Goal: Task Accomplishment & Management: Use online tool/utility

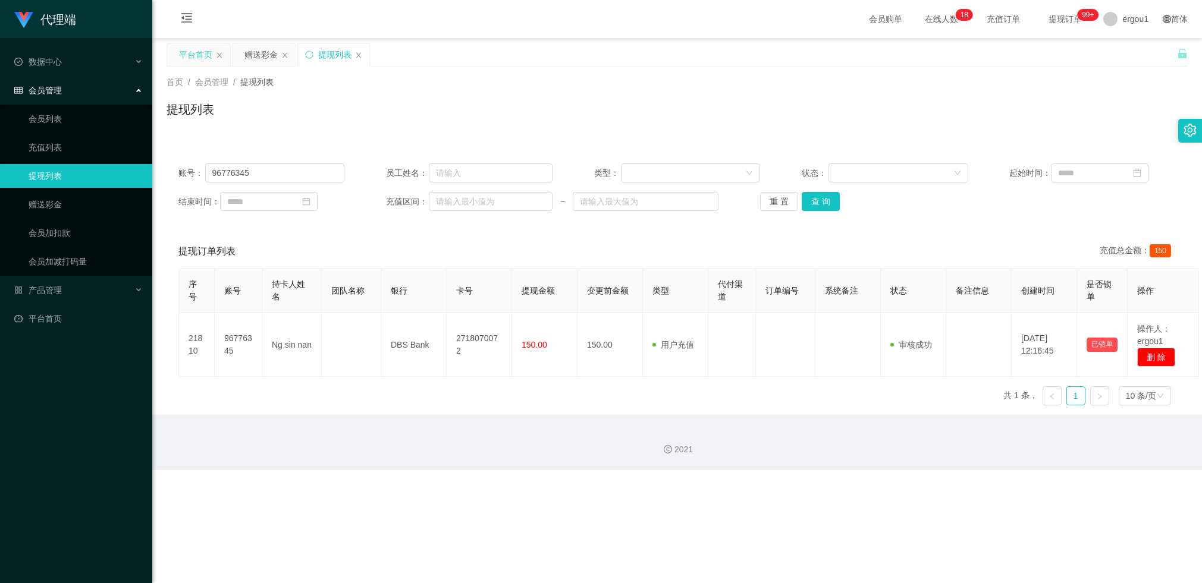
click at [206, 52] on div "平台首页" at bounding box center [195, 54] width 33 height 23
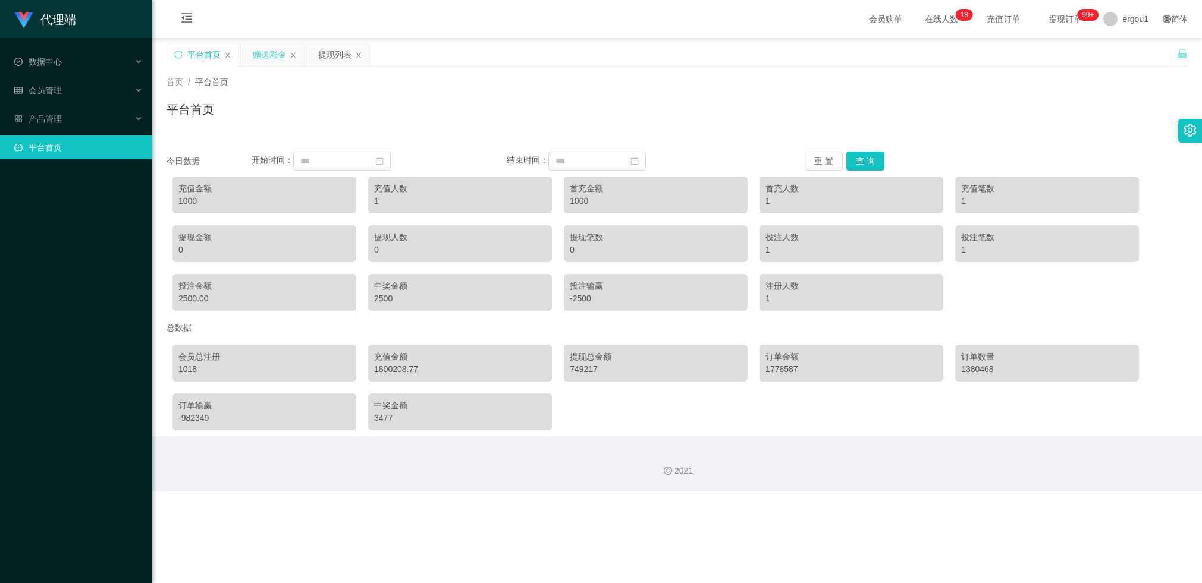
click at [258, 45] on div "赠送彩金" at bounding box center [269, 54] width 33 height 23
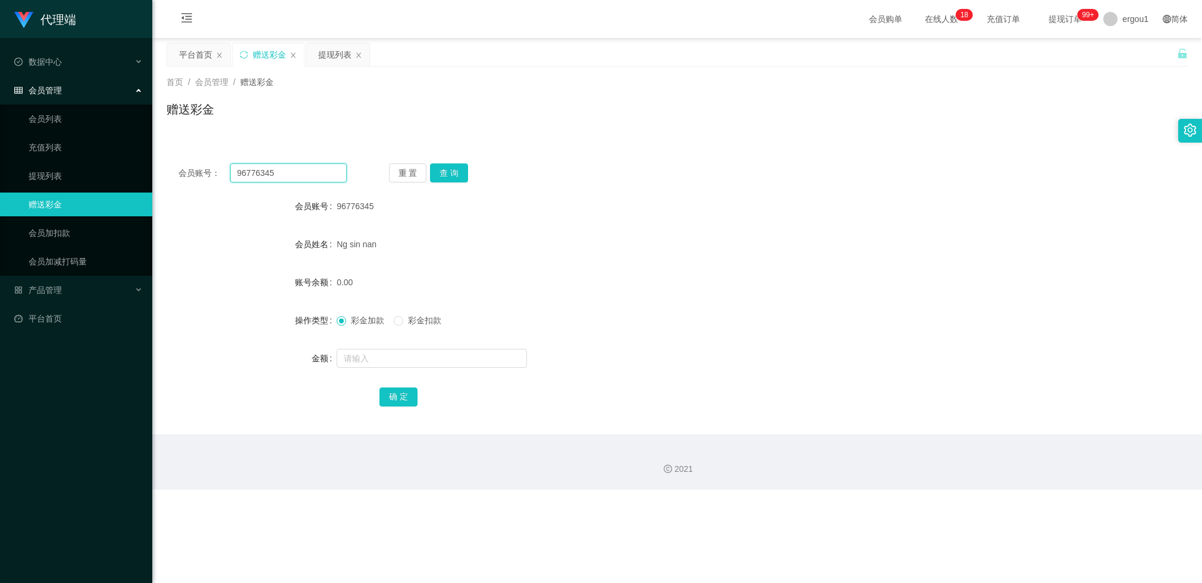
click at [263, 173] on input "96776345" at bounding box center [288, 172] width 117 height 19
click at [450, 169] on button "查 询" at bounding box center [449, 172] width 38 height 19
click at [372, 363] on input "text" at bounding box center [432, 358] width 190 height 19
type input "300"
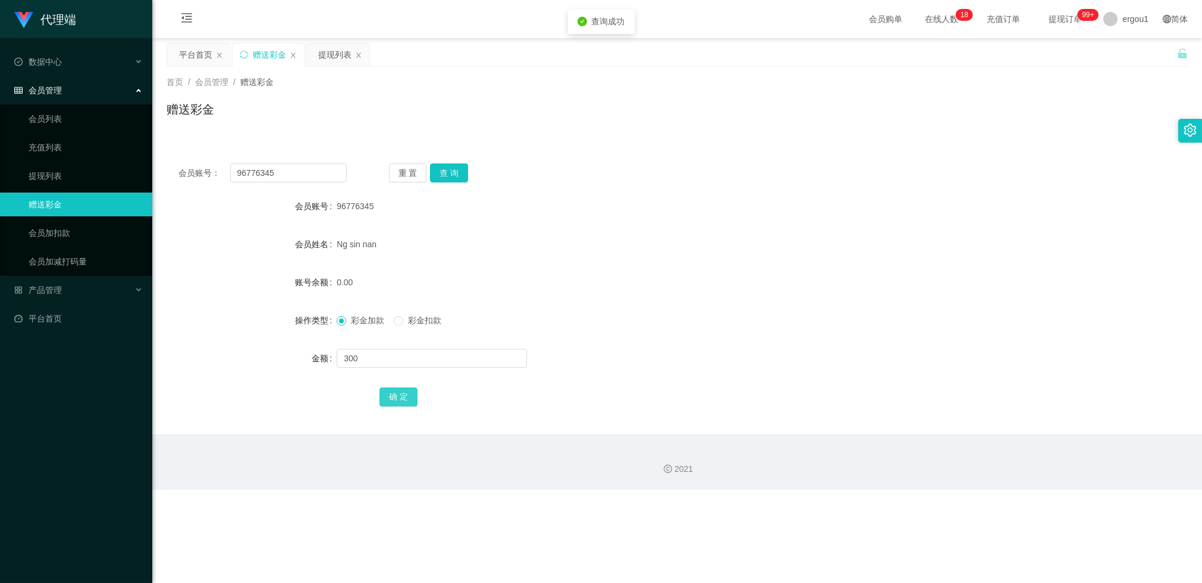
click at [394, 392] on button "确 定" at bounding box center [398, 397] width 38 height 19
click at [470, 177] on div "重 置 查 询" at bounding box center [473, 172] width 168 height 19
click at [461, 173] on button "查 询" at bounding box center [449, 172] width 38 height 19
click at [201, 55] on div "平台首页" at bounding box center [195, 54] width 33 height 23
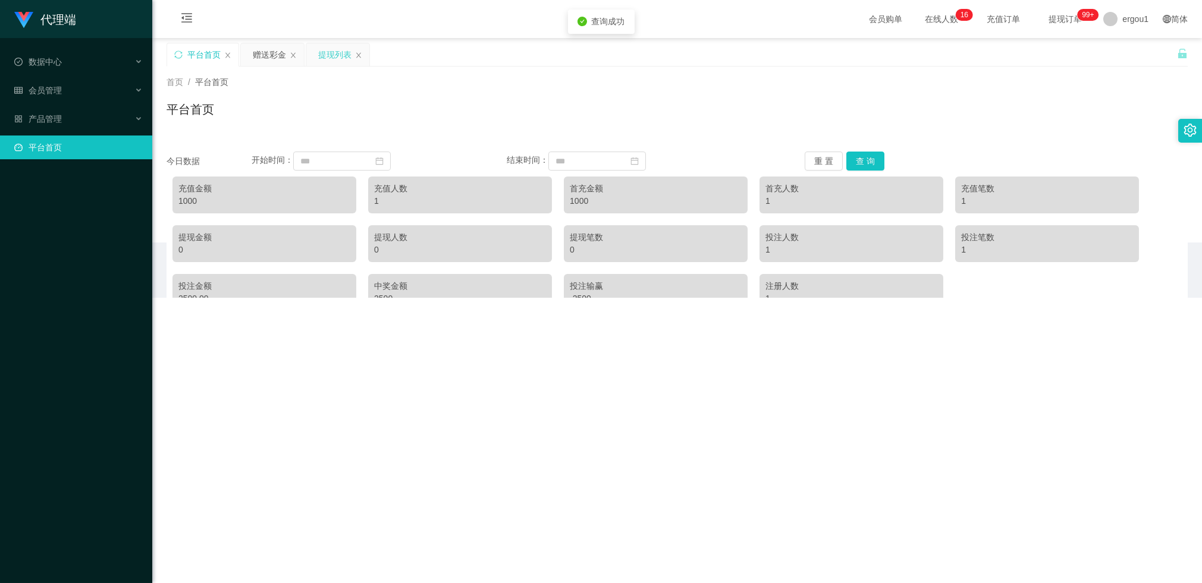
click at [342, 58] on div "提现列表" at bounding box center [334, 54] width 33 height 23
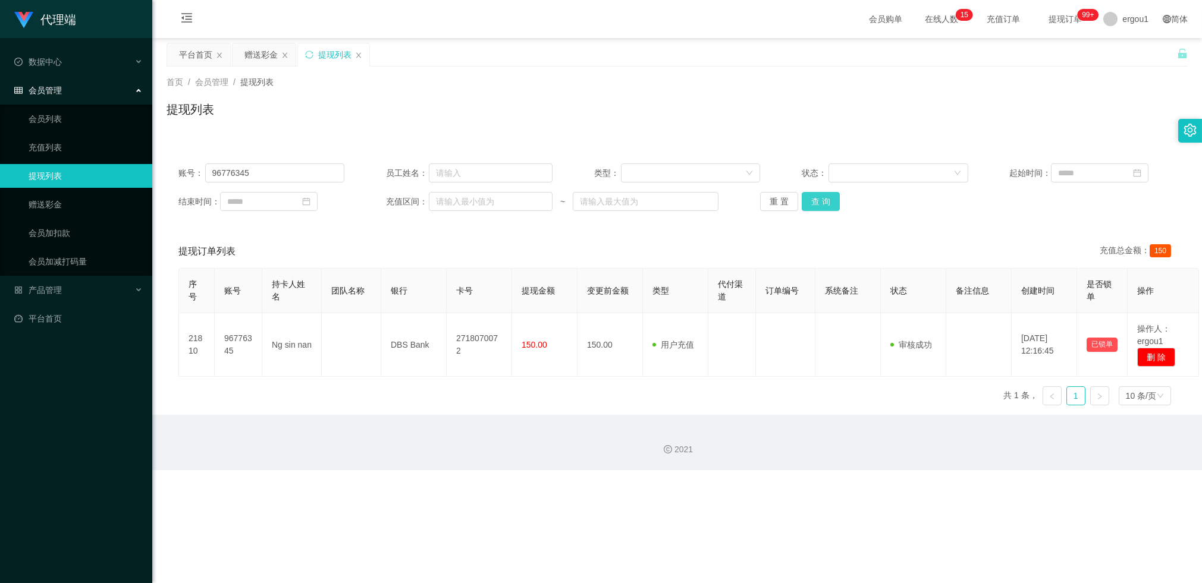
click at [822, 203] on button "查 询" at bounding box center [820, 201] width 38 height 19
click at [256, 57] on div "赠送彩金" at bounding box center [260, 54] width 33 height 23
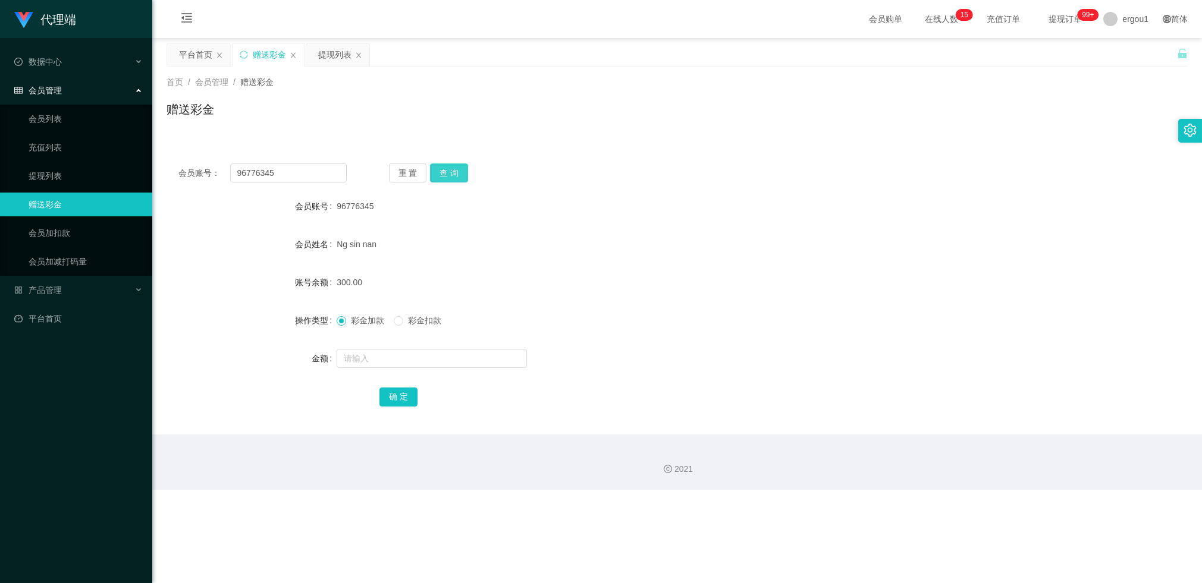
click at [463, 175] on button "查 询" at bounding box center [449, 172] width 38 height 19
click at [442, 174] on button "查 询" at bounding box center [449, 172] width 38 height 19
click at [193, 61] on div "平台首页" at bounding box center [195, 54] width 33 height 23
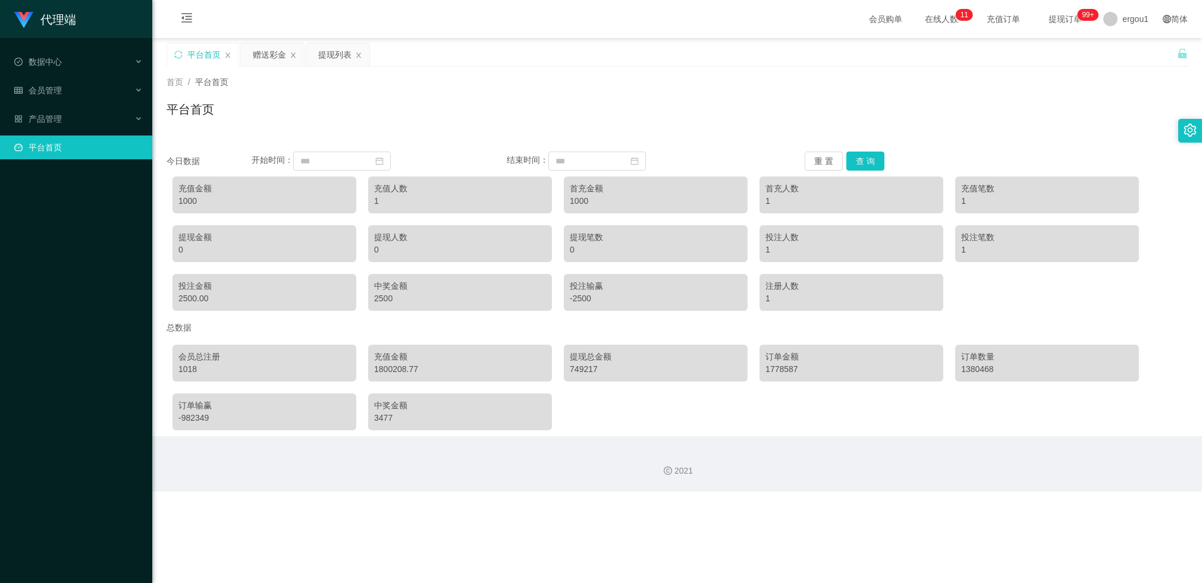
click at [225, 58] on div "平台首页" at bounding box center [202, 54] width 71 height 23
click at [228, 52] on icon "图标: close" at bounding box center [227, 55] width 7 height 7
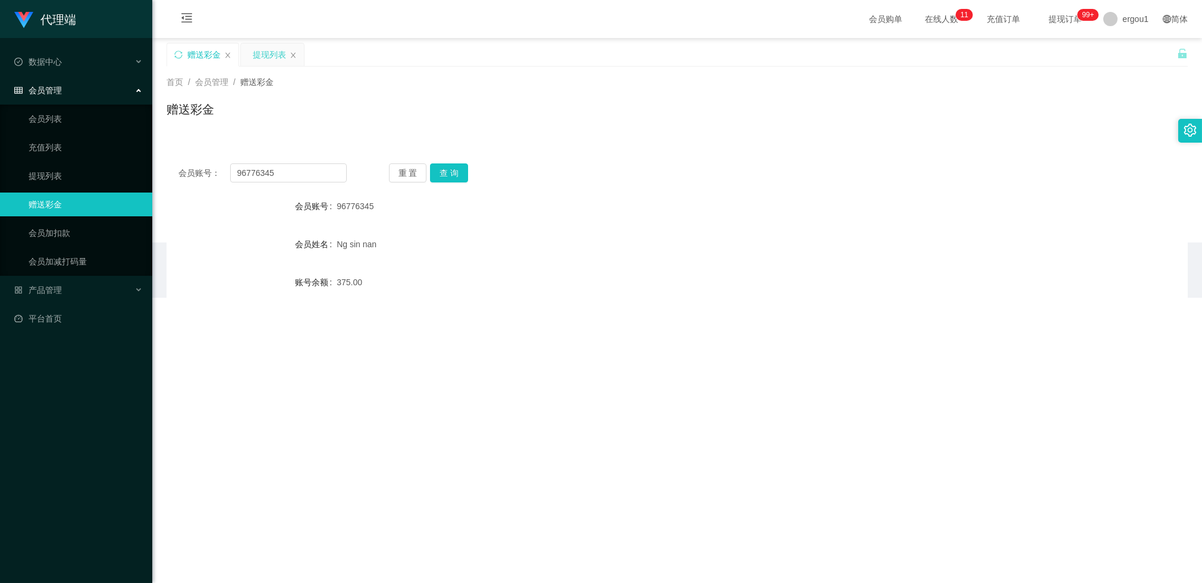
click at [256, 54] on div "提现列表" at bounding box center [269, 54] width 33 height 23
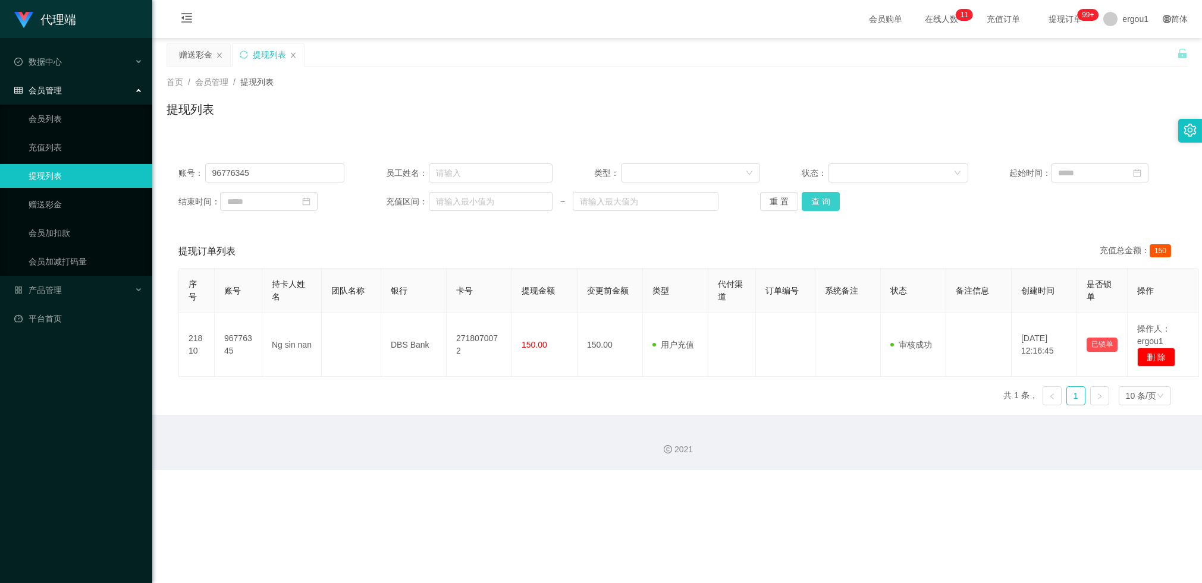
click at [826, 206] on button "查 询" at bounding box center [820, 201] width 38 height 19
click at [194, 58] on div "赠送彩金" at bounding box center [195, 54] width 33 height 23
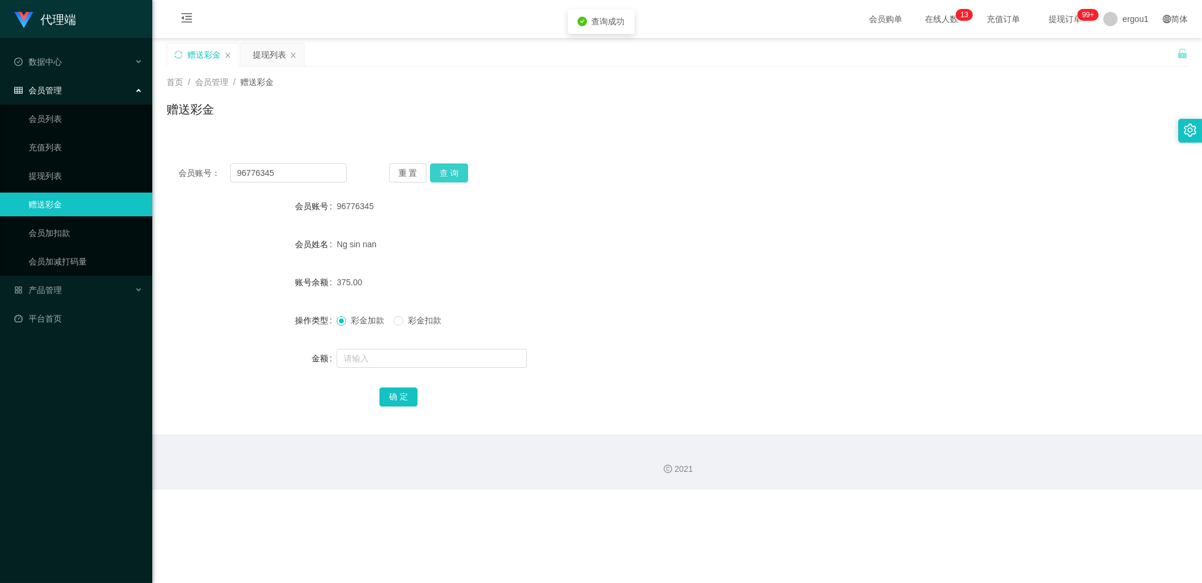
click at [446, 172] on button "查 询" at bounding box center [449, 172] width 38 height 19
click at [442, 171] on button "查 询" at bounding box center [449, 172] width 38 height 19
click at [272, 56] on div "提现列表" at bounding box center [269, 54] width 33 height 23
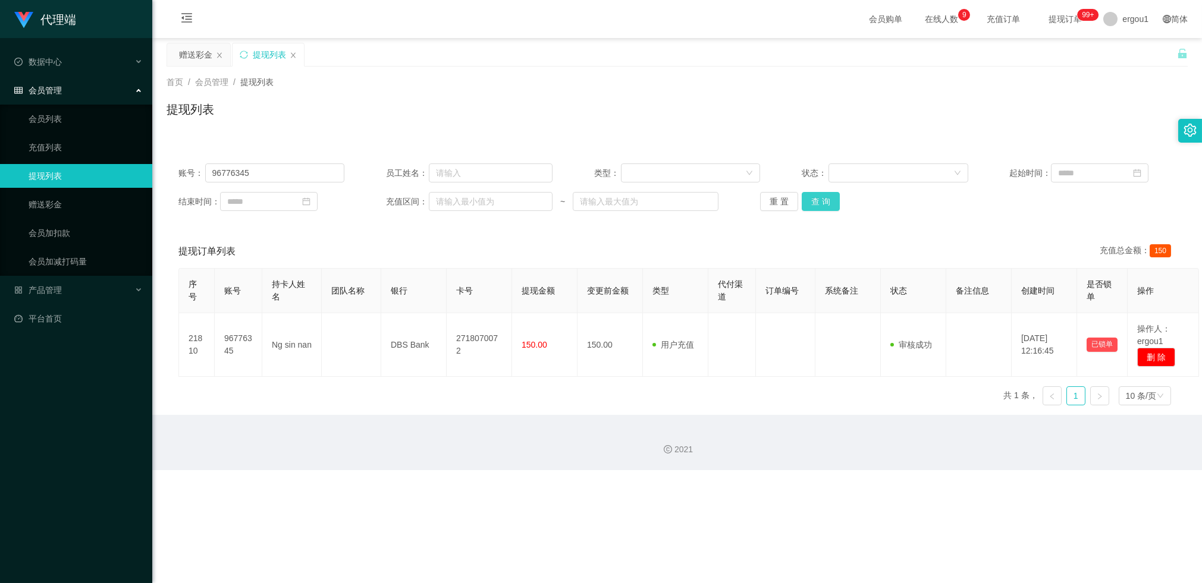
click at [811, 205] on button "查 询" at bounding box center [820, 201] width 38 height 19
click at [814, 199] on button "查 询" at bounding box center [820, 201] width 38 height 19
click at [222, 56] on icon "图标: close" at bounding box center [219, 55] width 7 height 7
click at [206, 58] on div "提现列表" at bounding box center [203, 54] width 33 height 23
click at [822, 212] on div "账号： 96776345 员工姓名： 类型： 状态： 起始时间： 结束时间： 充值区间： ~ 重 置 查 询" at bounding box center [676, 187] width 1021 height 71
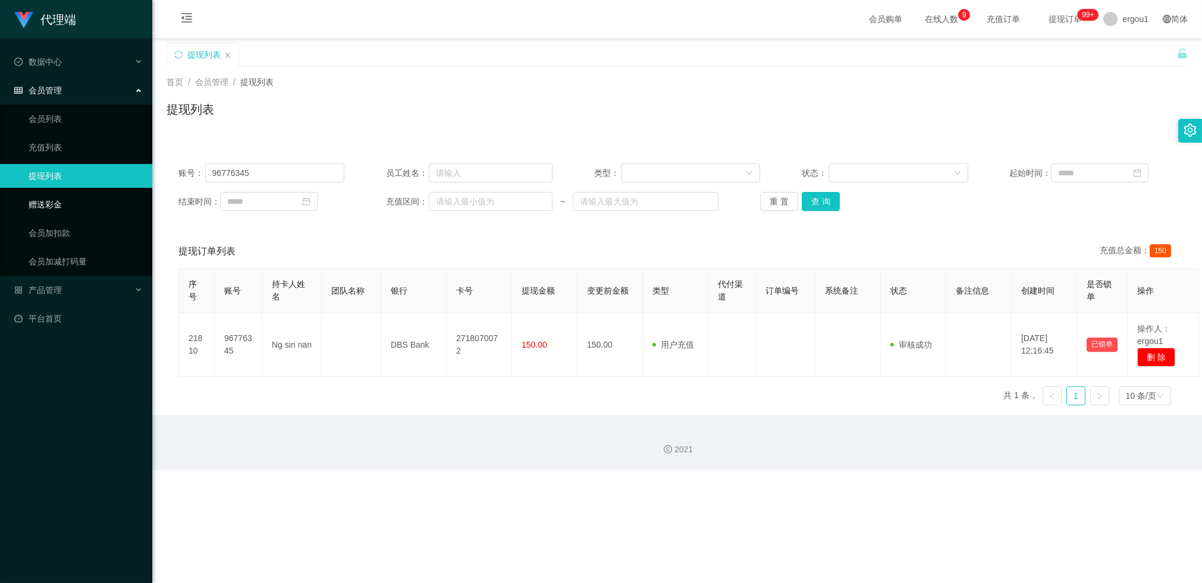
drag, startPoint x: 73, startPoint y: 204, endPoint x: 59, endPoint y: 193, distance: 17.3
click at [70, 205] on link "赠送彩金" at bounding box center [86, 205] width 114 height 24
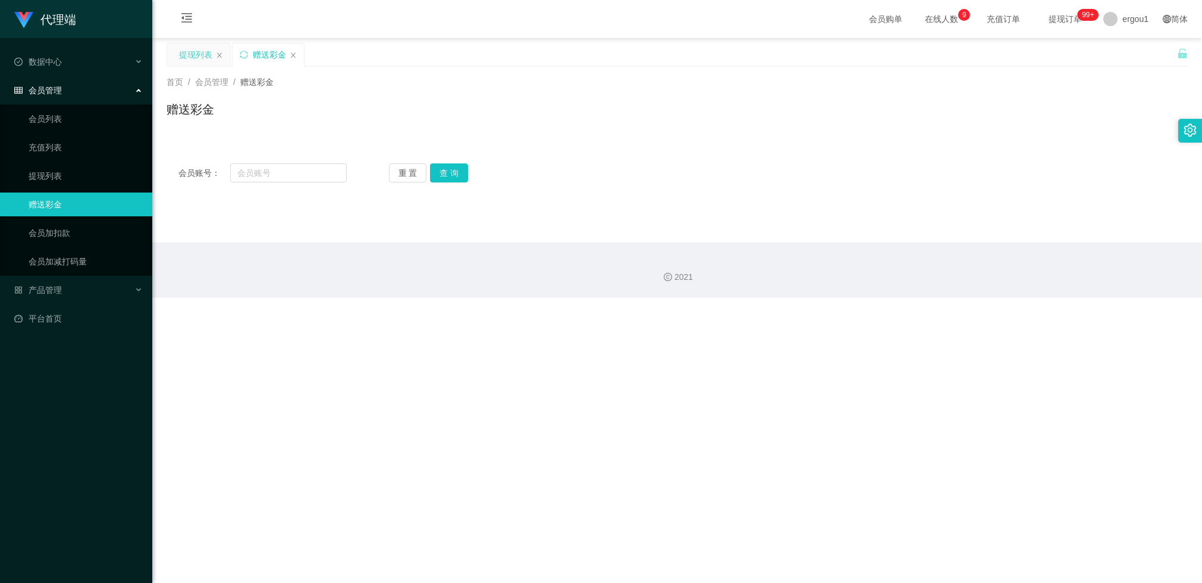
drag, startPoint x: 268, startPoint y: 56, endPoint x: 194, endPoint y: 64, distance: 74.7
click at [194, 64] on div "提现列表 赠送彩金" at bounding box center [235, 63] width 139 height 41
drag, startPoint x: 200, startPoint y: 54, endPoint x: 219, endPoint y: 67, distance: 23.4
click at [200, 53] on div "提现列表" at bounding box center [195, 54] width 33 height 23
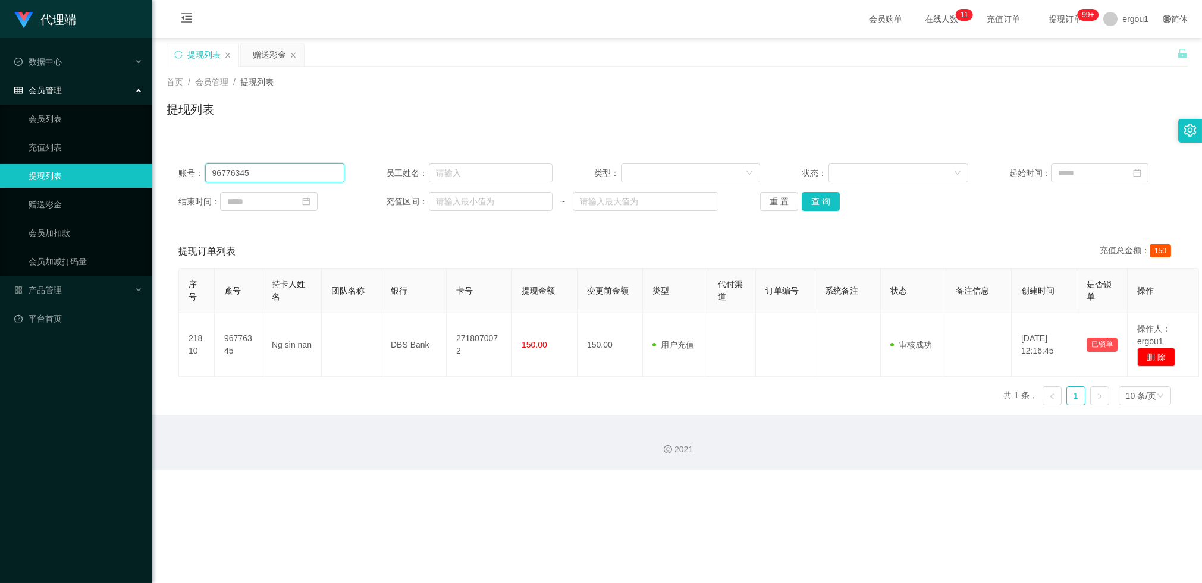
click at [267, 177] on input "96776345" at bounding box center [275, 172] width 140 height 19
drag, startPoint x: 263, startPoint y: 55, endPoint x: 263, endPoint y: 62, distance: 6.6
click at [263, 55] on div "赠送彩金" at bounding box center [269, 54] width 33 height 23
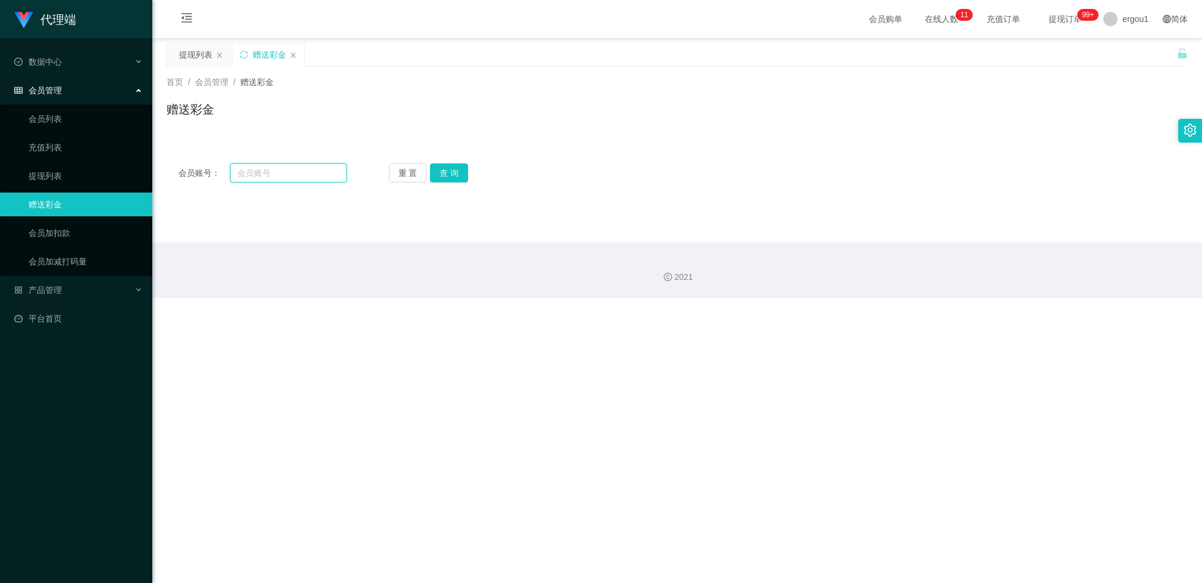
click at [254, 174] on input "text" at bounding box center [288, 172] width 117 height 19
click at [255, 174] on input "text" at bounding box center [288, 172] width 117 height 19
paste input "96776345"
type input "96776345"
click at [445, 169] on button "查 询" at bounding box center [449, 172] width 38 height 19
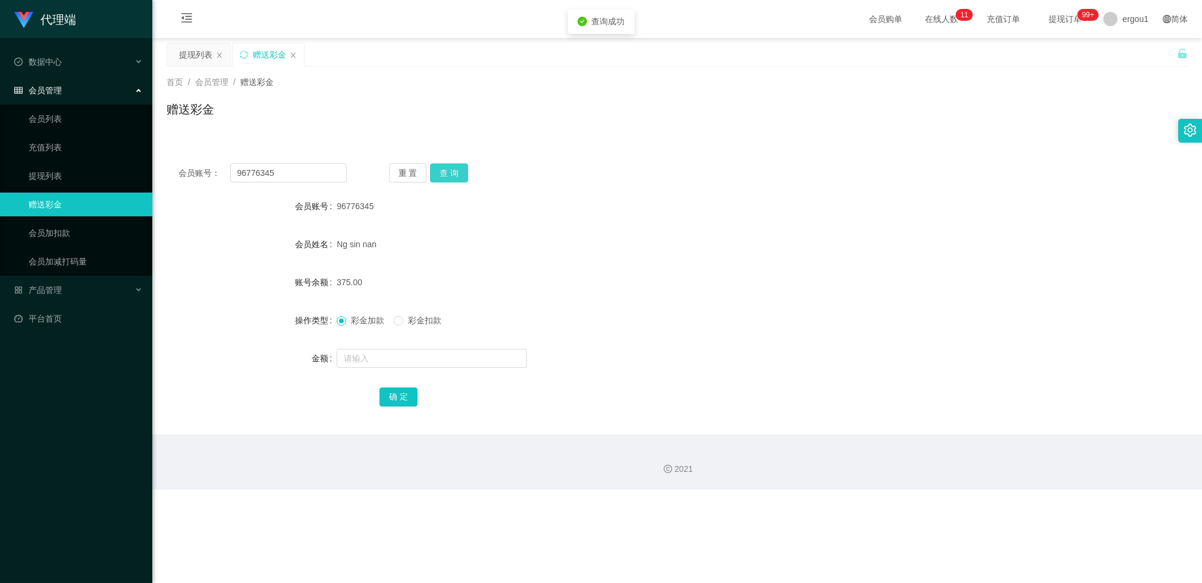
click at [455, 173] on button "查 询" at bounding box center [449, 172] width 38 height 19
click at [466, 165] on button "查 询" at bounding box center [449, 172] width 38 height 19
click at [461, 173] on button "查 询" at bounding box center [449, 172] width 38 height 19
click at [446, 171] on button "查 询" at bounding box center [449, 172] width 38 height 19
click at [197, 56] on div "提现列表" at bounding box center [195, 54] width 33 height 23
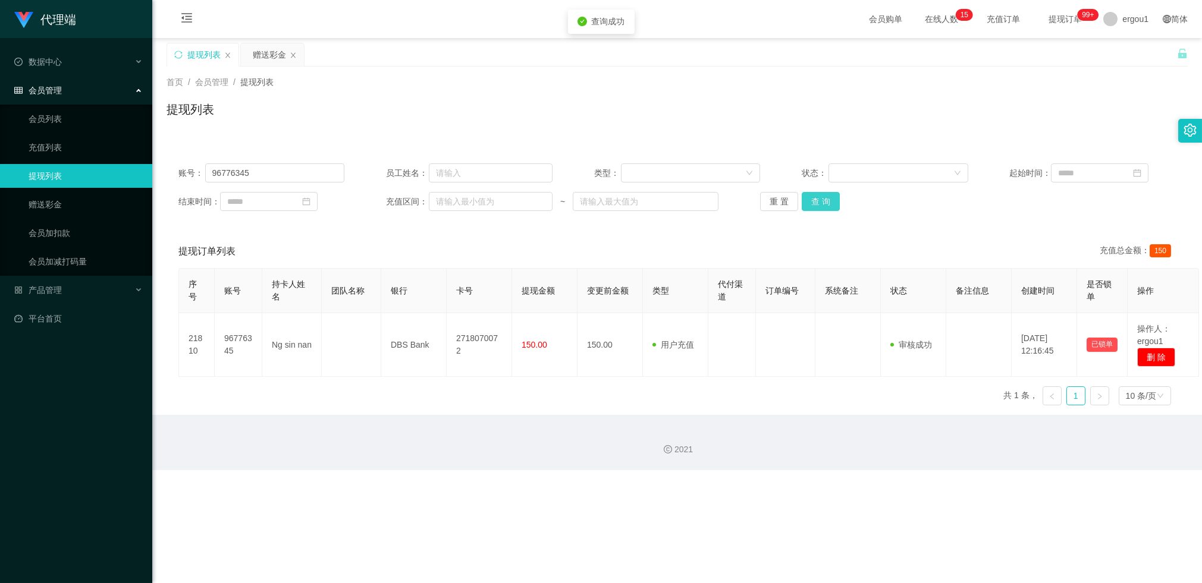
click at [815, 203] on button "查 询" at bounding box center [820, 201] width 38 height 19
click at [817, 202] on button "查 询" at bounding box center [820, 201] width 38 height 19
click at [196, 61] on div "提现列表" at bounding box center [203, 54] width 33 height 23
click at [257, 53] on div "赠送彩金" at bounding box center [269, 54] width 33 height 23
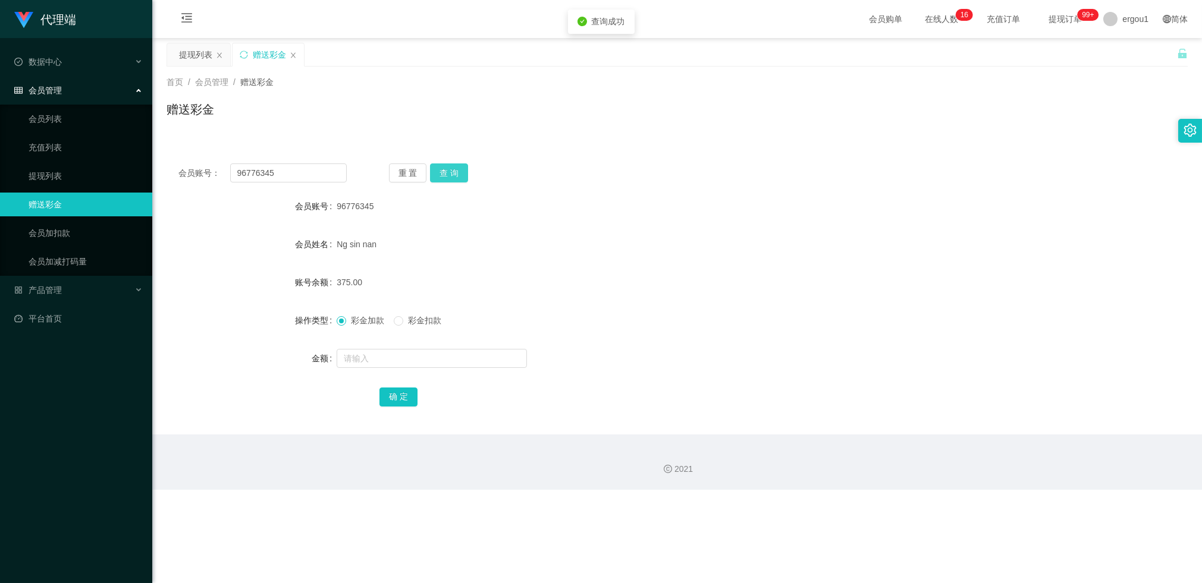
click at [466, 171] on button "查 询" at bounding box center [449, 172] width 38 height 19
click at [458, 173] on button "查 询" at bounding box center [449, 172] width 38 height 19
click at [453, 171] on button "查 询" at bounding box center [449, 172] width 38 height 19
click at [455, 175] on button "查 询" at bounding box center [449, 172] width 38 height 19
click at [453, 166] on button "查 询" at bounding box center [449, 172] width 38 height 19
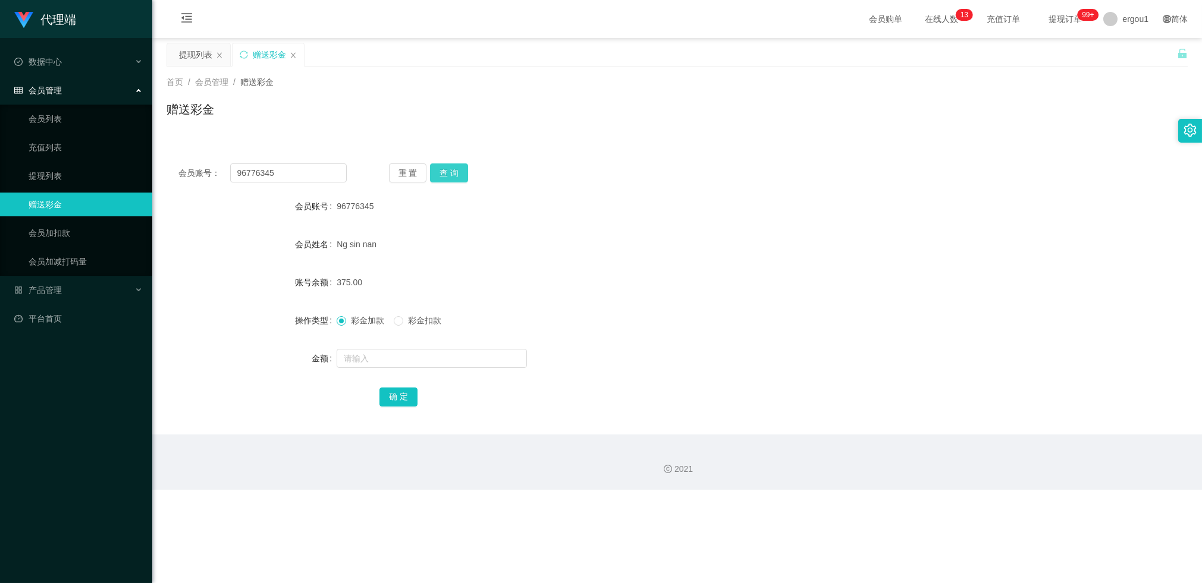
click at [452, 170] on button "查 询" at bounding box center [449, 172] width 38 height 19
click at [467, 175] on div "重 置 查 询" at bounding box center [473, 172] width 168 height 19
click at [457, 177] on button "查 询" at bounding box center [449, 172] width 38 height 19
click at [445, 166] on button "查 询" at bounding box center [449, 172] width 38 height 19
click at [459, 174] on button "查 询" at bounding box center [449, 172] width 38 height 19
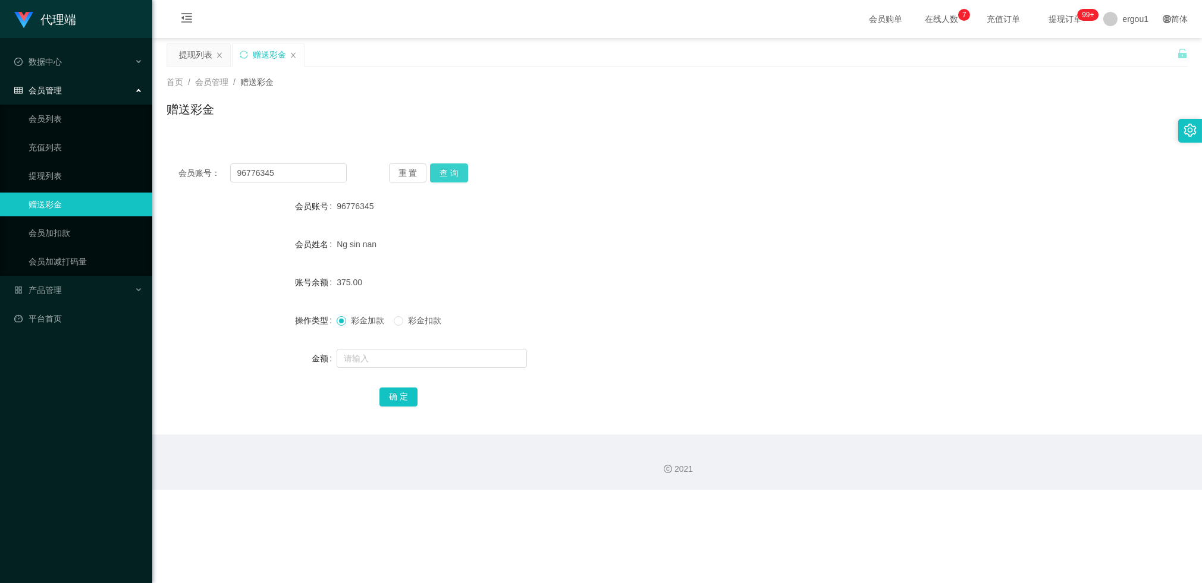
click at [444, 175] on button "查 询" at bounding box center [449, 172] width 38 height 19
click at [444, 175] on div "重 置 查 询" at bounding box center [473, 172] width 168 height 19
click at [442, 172] on button "查 询" at bounding box center [449, 172] width 38 height 19
click at [442, 171] on div "重 置 查 询" at bounding box center [473, 172] width 168 height 19
click at [444, 213] on div "96776345" at bounding box center [635, 206] width 596 height 24
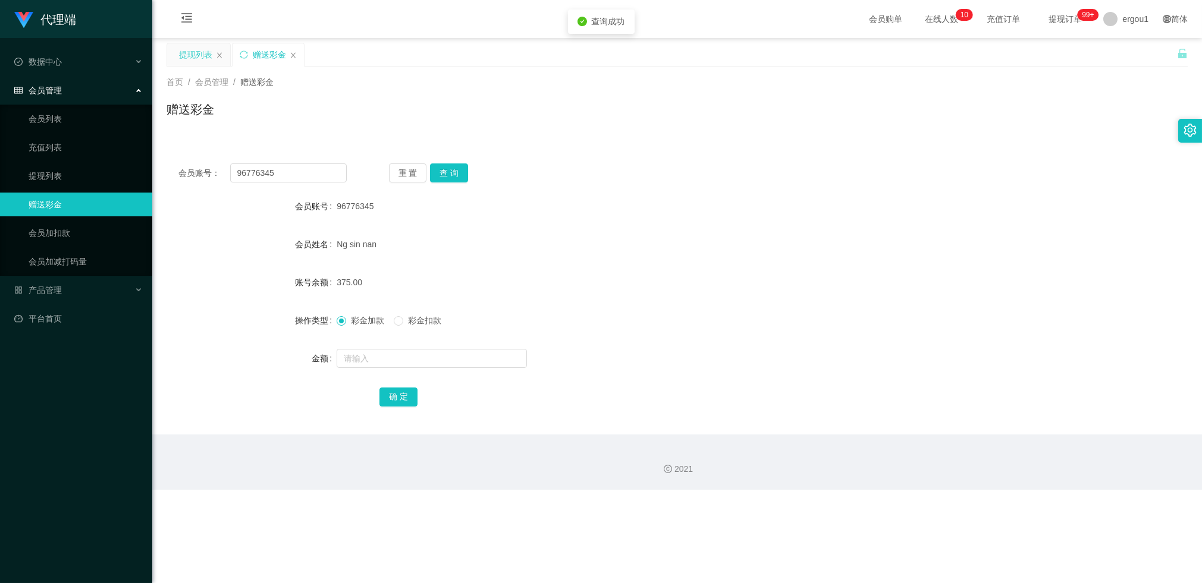
click at [182, 58] on div "提现列表" at bounding box center [195, 54] width 33 height 23
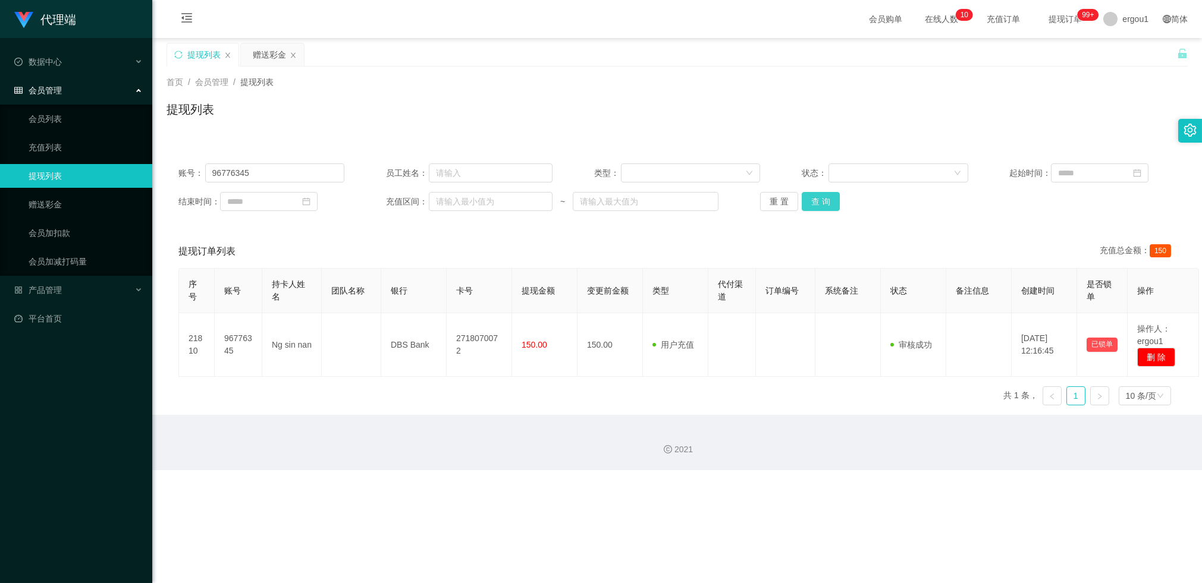
click at [816, 201] on button "查 询" at bounding box center [820, 201] width 38 height 19
click at [269, 57] on div "赠送彩金" at bounding box center [269, 54] width 33 height 23
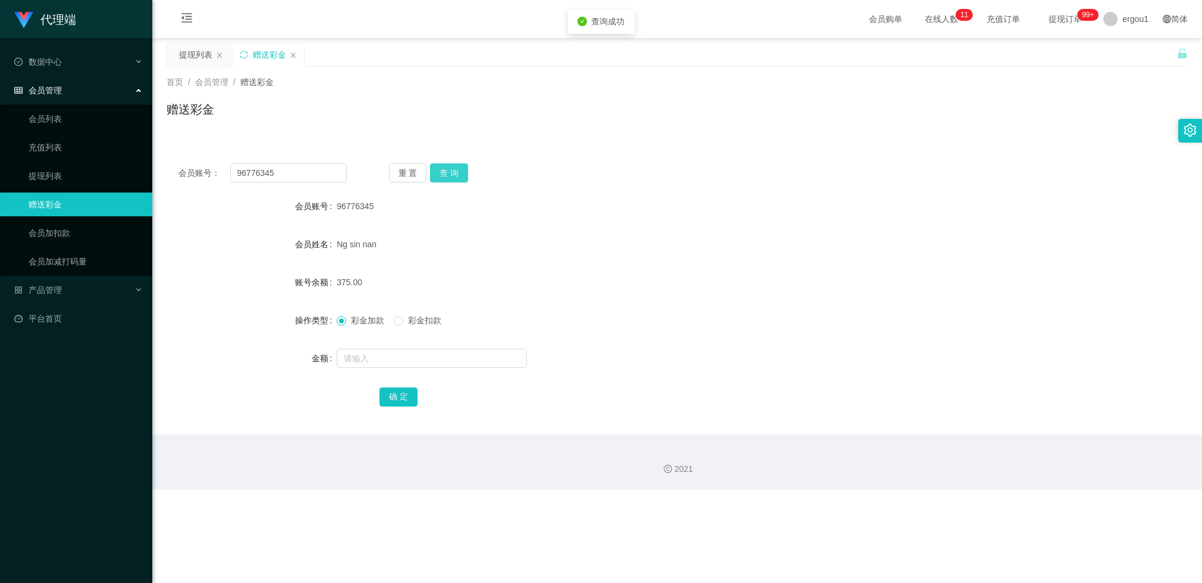
click at [454, 171] on button "查 询" at bounding box center [449, 172] width 38 height 19
click at [458, 172] on button "查 询" at bounding box center [449, 172] width 38 height 19
drag, startPoint x: 269, startPoint y: 175, endPoint x: 295, endPoint y: 174, distance: 25.6
click at [269, 176] on input "96776345" at bounding box center [288, 172] width 117 height 19
drag, startPoint x: 194, startPoint y: 54, endPoint x: 205, endPoint y: 57, distance: 11.1
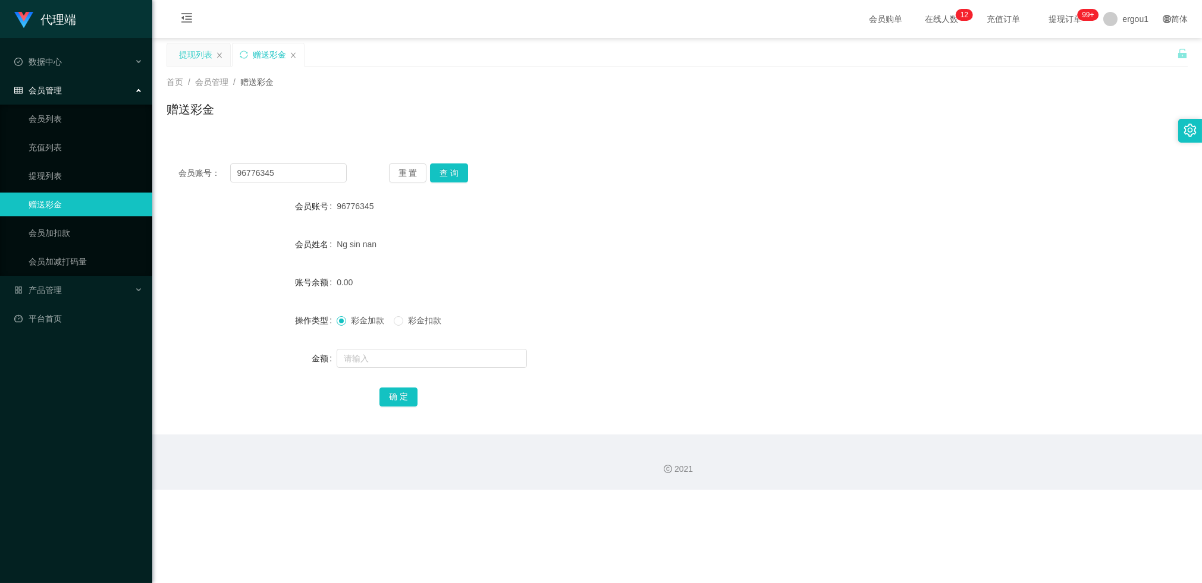
click at [194, 54] on div "提现列表" at bounding box center [195, 54] width 33 height 23
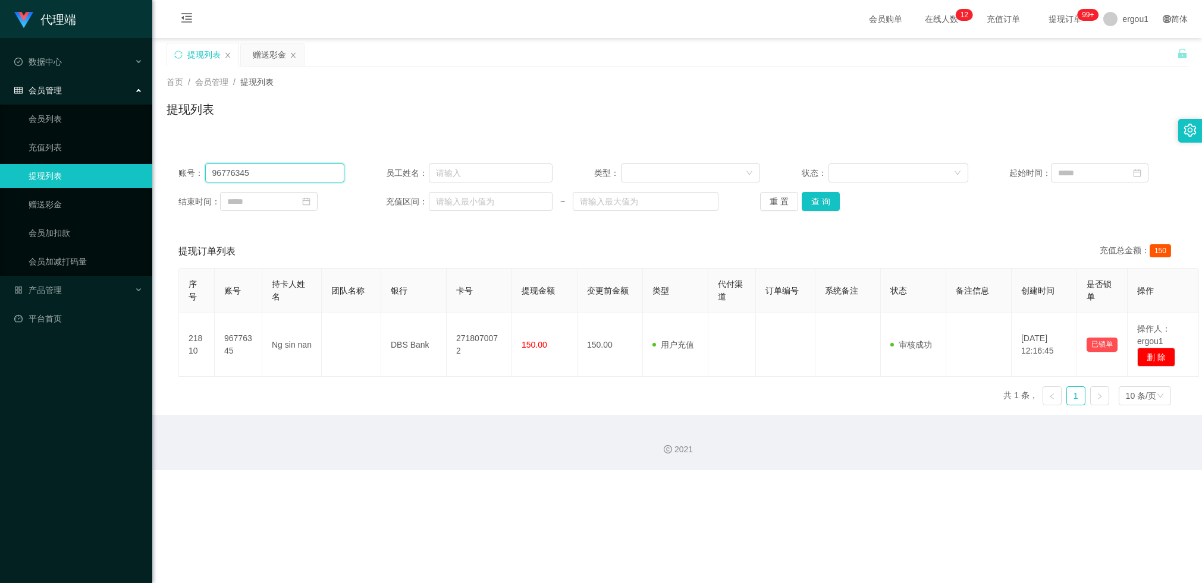
click at [291, 174] on input "96776345" at bounding box center [275, 172] width 140 height 19
click at [835, 204] on button "查 询" at bounding box center [820, 201] width 38 height 19
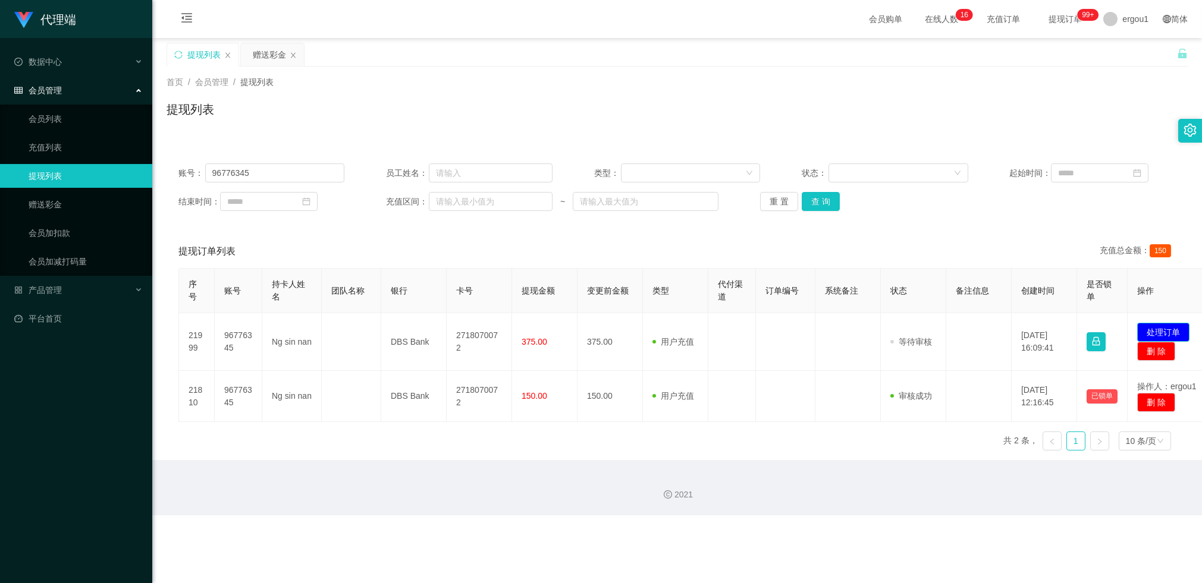
click at [1162, 328] on button "处理订单" at bounding box center [1163, 332] width 52 height 19
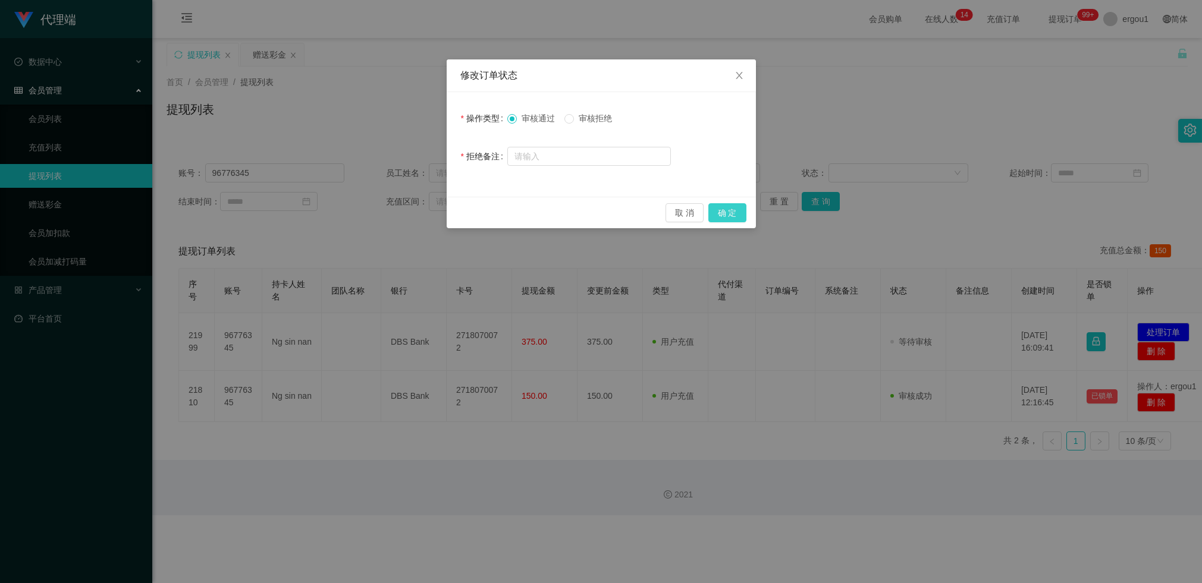
click at [710, 214] on button "确 定" at bounding box center [727, 212] width 38 height 19
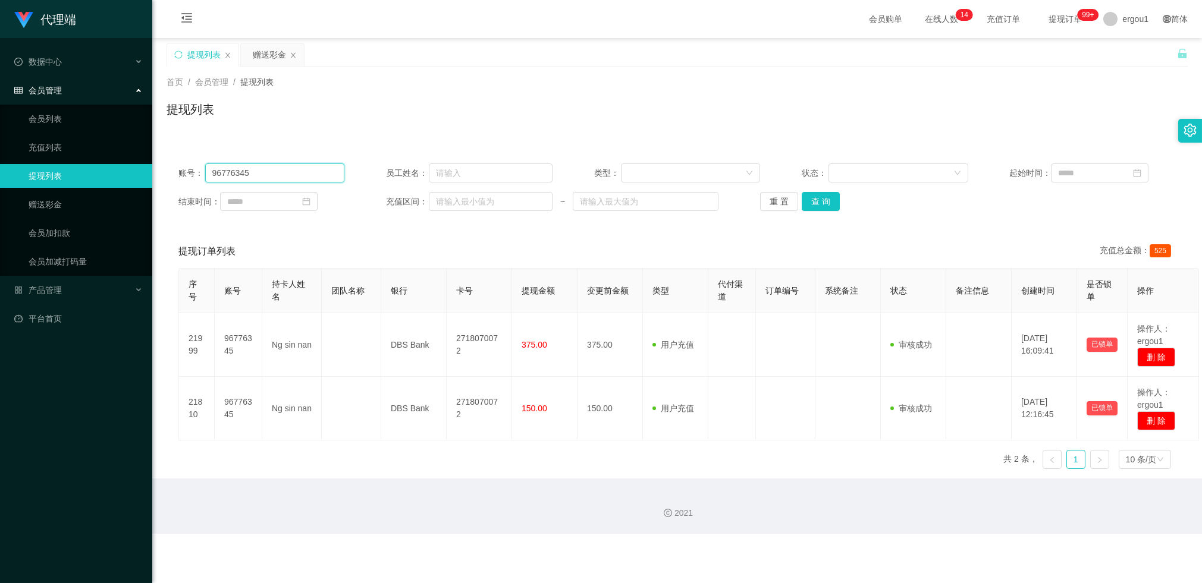
click at [259, 169] on input "96776345" at bounding box center [275, 172] width 140 height 19
click at [271, 60] on div "赠送彩金" at bounding box center [269, 54] width 33 height 23
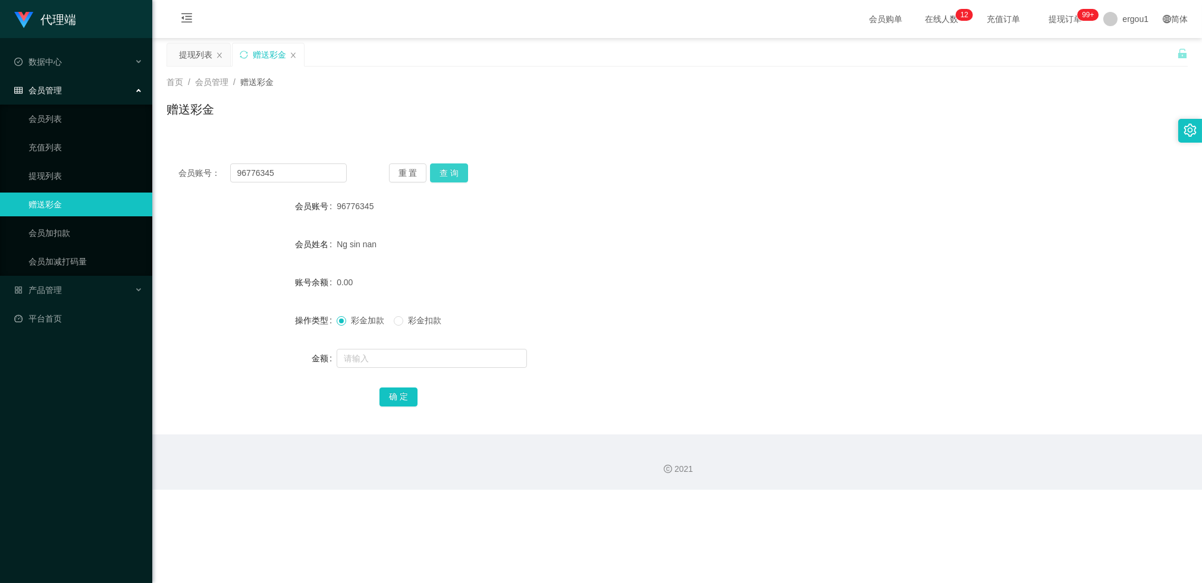
click at [461, 178] on button "查 询" at bounding box center [449, 172] width 38 height 19
drag, startPoint x: 362, startPoint y: 352, endPoint x: 362, endPoint y: 359, distance: 6.5
click at [362, 356] on input "text" at bounding box center [432, 358] width 190 height 19
type input "38"
drag, startPoint x: 388, startPoint y: 396, endPoint x: 416, endPoint y: 376, distance: 34.6
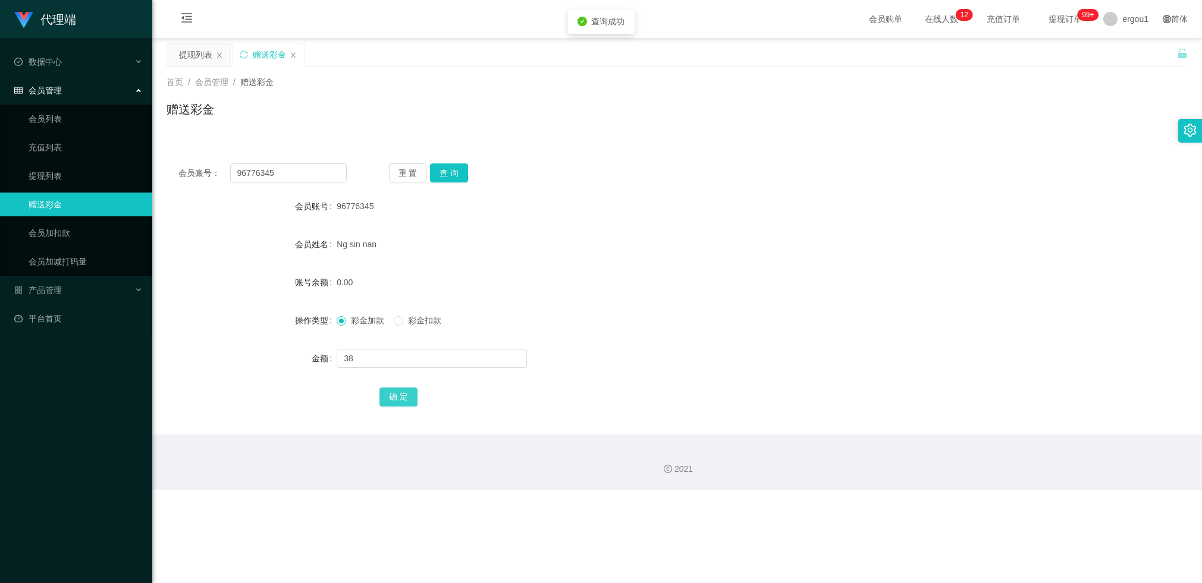
click at [389, 396] on button "确 定" at bounding box center [398, 397] width 38 height 19
click at [56, 291] on span "产品管理" at bounding box center [38, 290] width 48 height 10
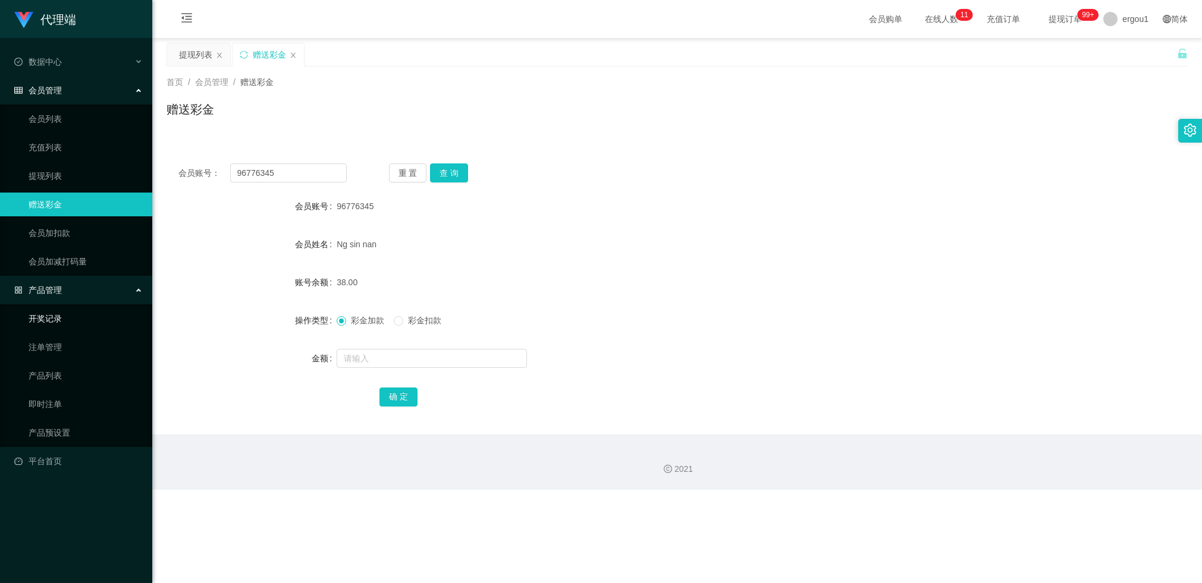
drag, startPoint x: 65, startPoint y: 319, endPoint x: 364, endPoint y: 221, distance: 315.3
click at [65, 318] on link "开奖记录" at bounding box center [86, 319] width 114 height 24
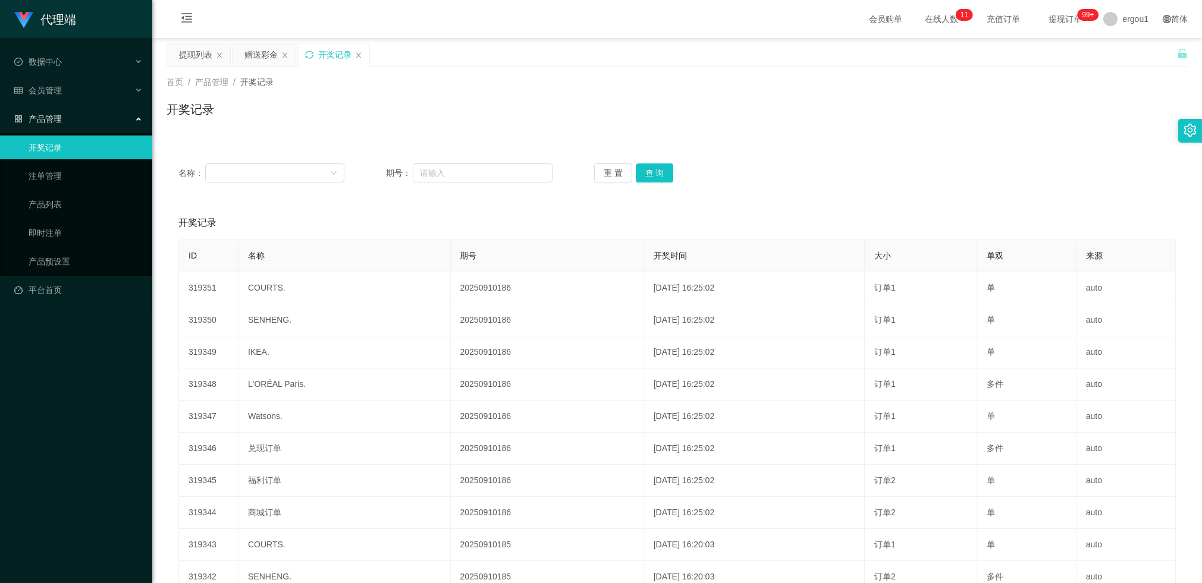
click at [309, 51] on icon "图标: sync" at bounding box center [309, 55] width 8 height 8
click at [194, 49] on div "提现列表" at bounding box center [195, 54] width 33 height 23
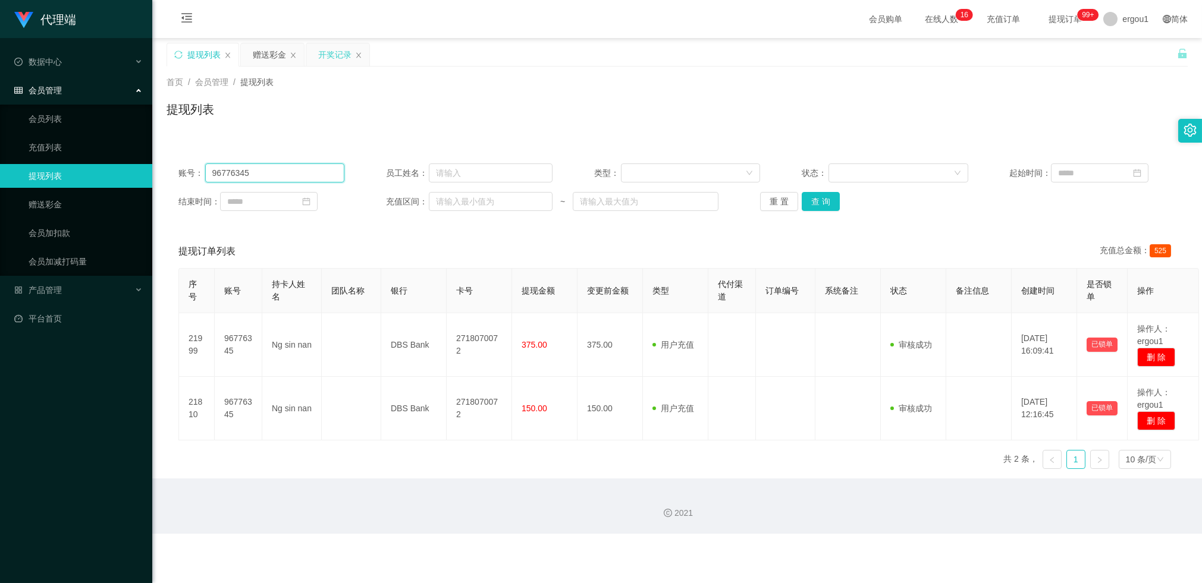
click at [266, 177] on input "96776345" at bounding box center [275, 172] width 140 height 19
paste input "Aa11"
type input "Aa11"
click at [823, 203] on button "查 询" at bounding box center [820, 201] width 38 height 19
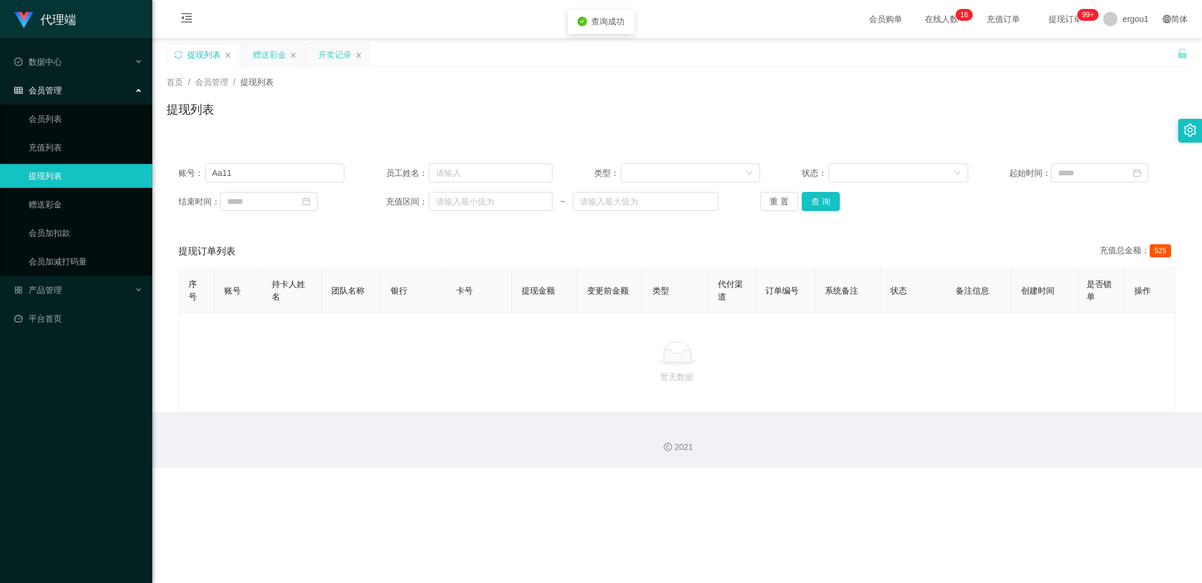
click at [275, 52] on div "赠送彩金" at bounding box center [269, 54] width 33 height 23
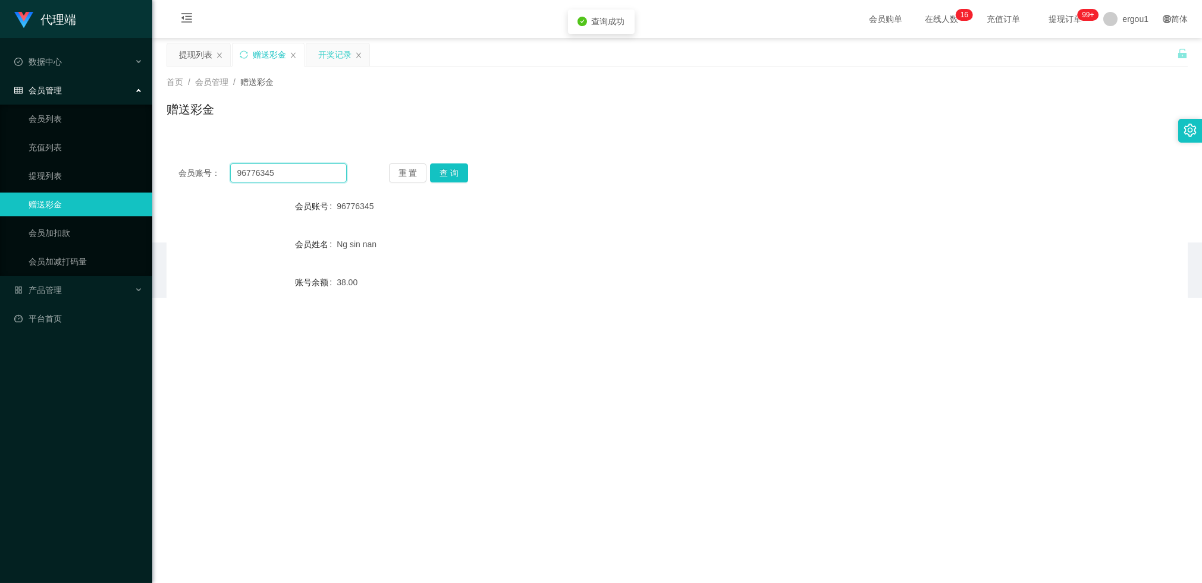
click at [269, 168] on input "96776345" at bounding box center [288, 172] width 117 height 19
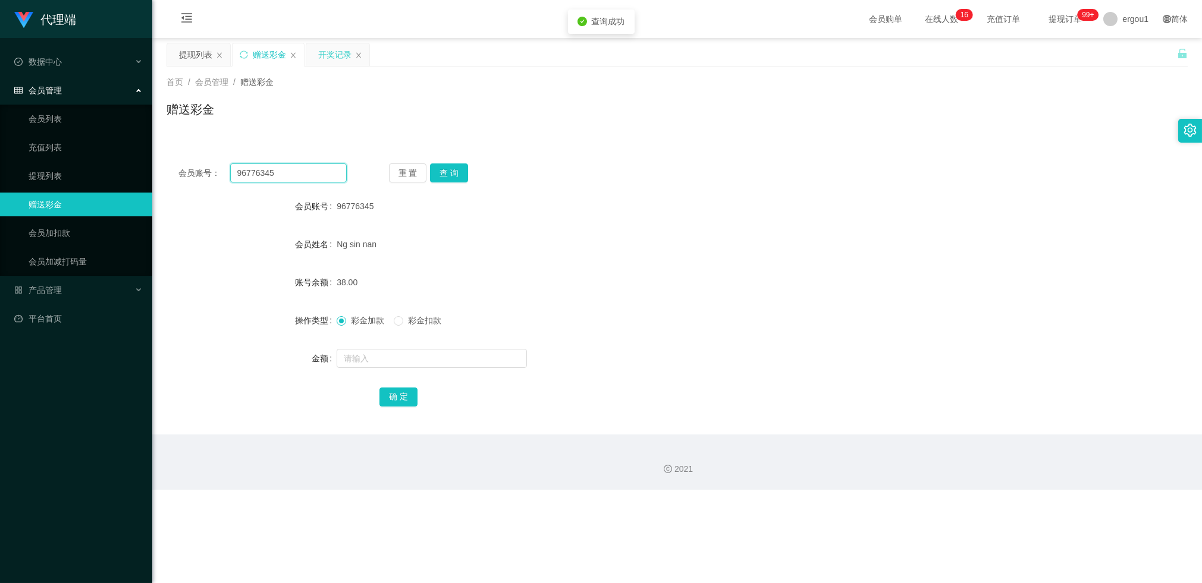
click at [269, 168] on input "96776345" at bounding box center [288, 172] width 117 height 19
paste input "Aa11"
type input "Aa11"
click at [461, 170] on button "查 询" at bounding box center [449, 172] width 38 height 19
drag, startPoint x: 397, startPoint y: 128, endPoint x: 378, endPoint y: 72, distance: 59.0
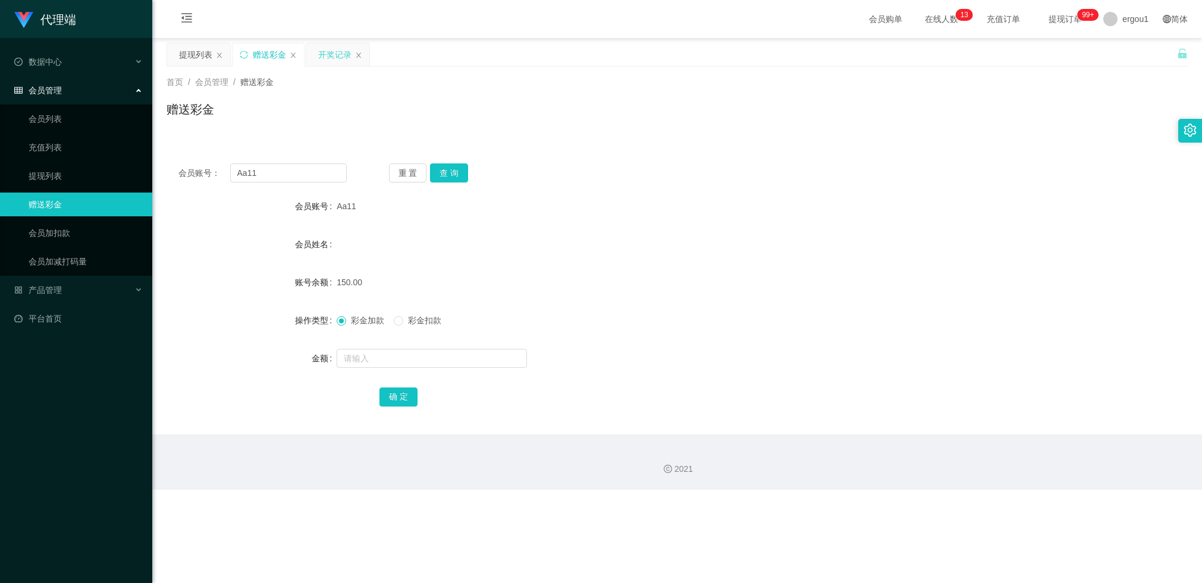
click at [397, 128] on div "首页 / 会员管理 / 赠送彩金 / 赠送彩金" at bounding box center [676, 102] width 1049 height 71
